Goal: Task Accomplishment & Management: Manage account settings

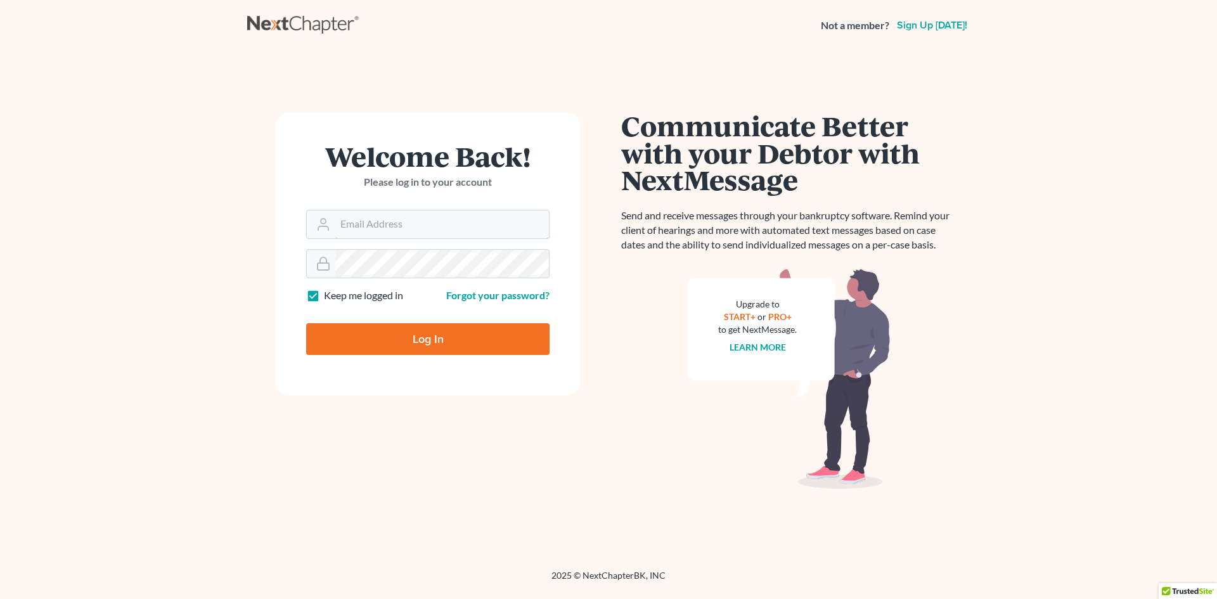
type input "[EMAIL_ADDRESS][DOMAIN_NAME]"
click at [425, 353] on input "Log In" at bounding box center [427, 339] width 243 height 32
type input "Thinking..."
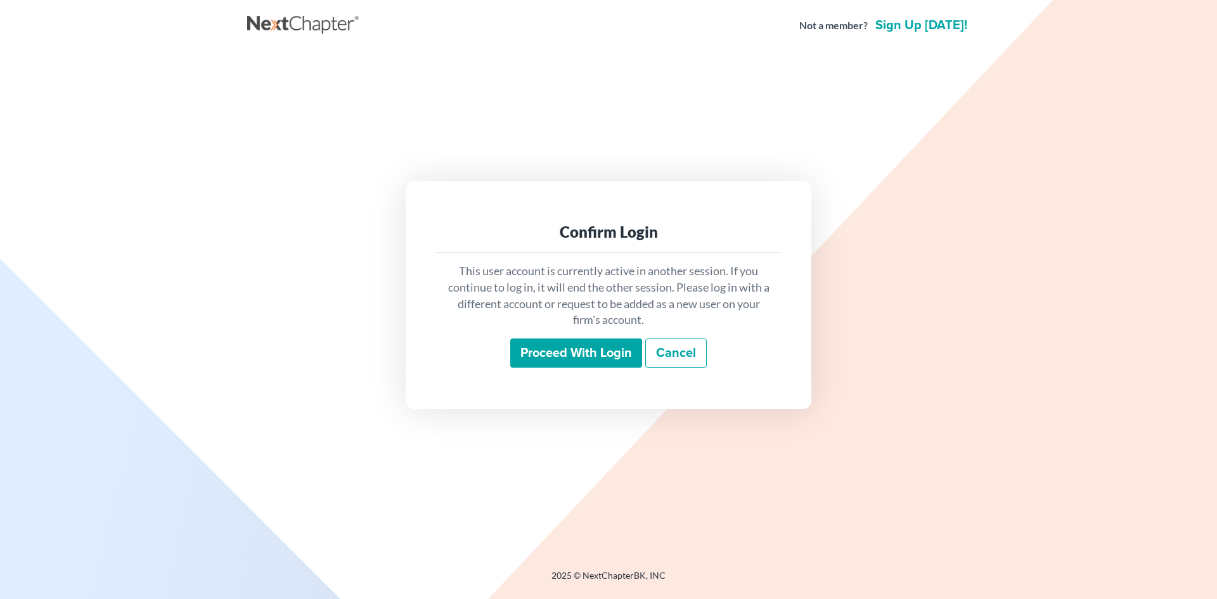
click at [594, 347] on input "Proceed with login" at bounding box center [576, 353] width 132 height 29
